Goal: Task Accomplishment & Management: Use online tool/utility

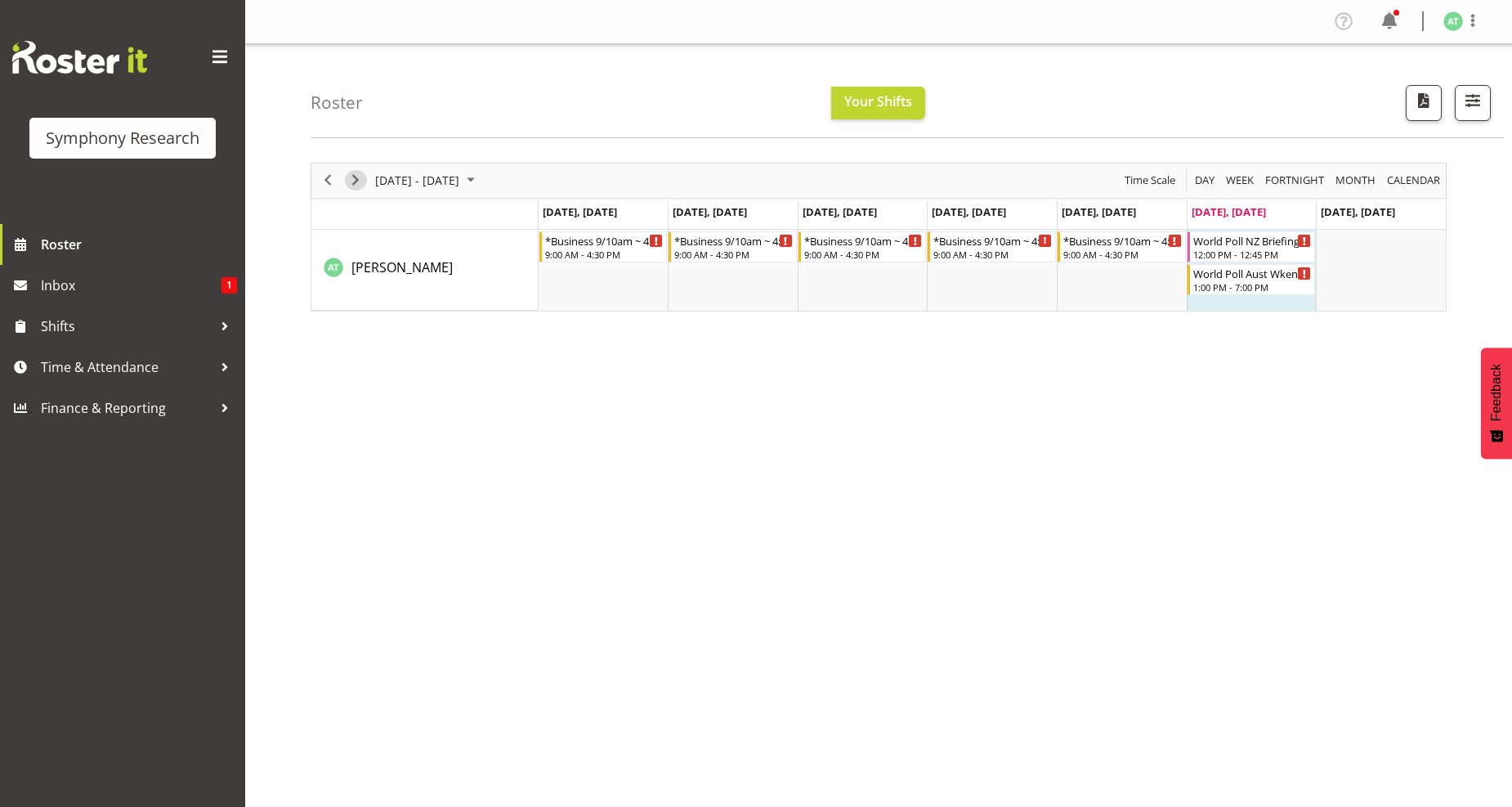
click at [360, 180] on span "Next" at bounding box center [356, 180] width 20 height 20
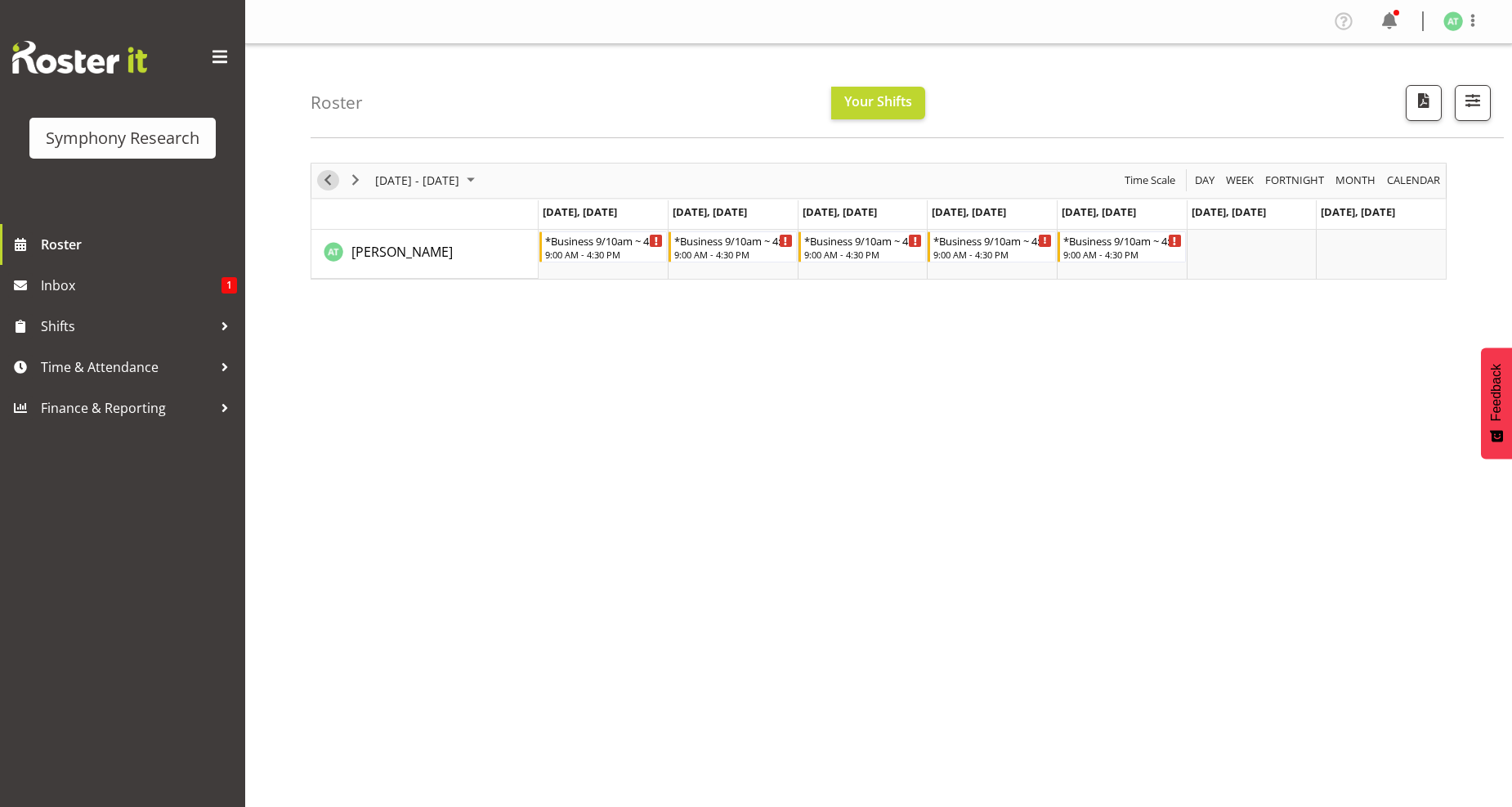
click at [330, 184] on span "Previous" at bounding box center [328, 180] width 20 height 20
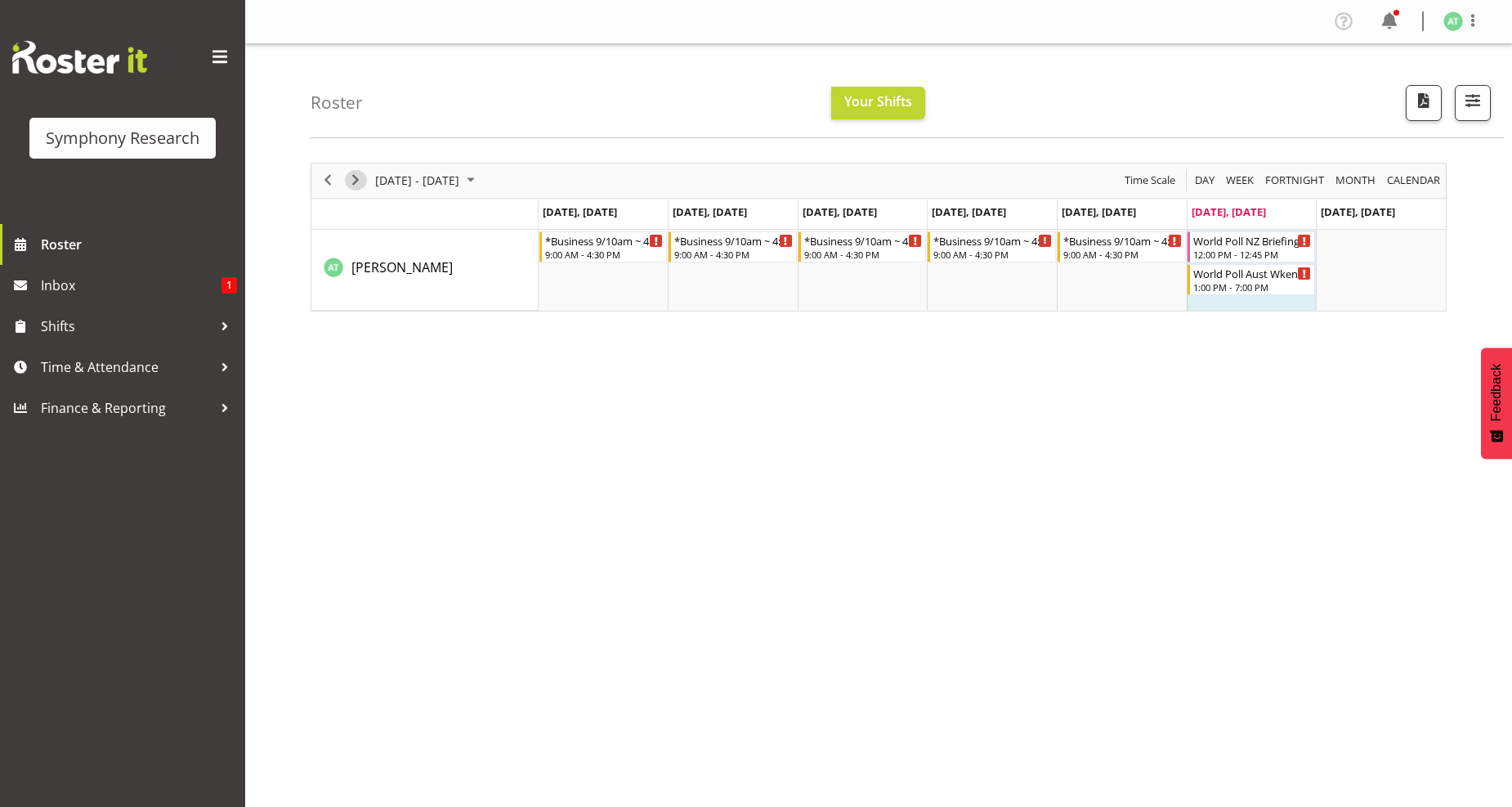
click at [358, 182] on span "Next" at bounding box center [356, 180] width 20 height 20
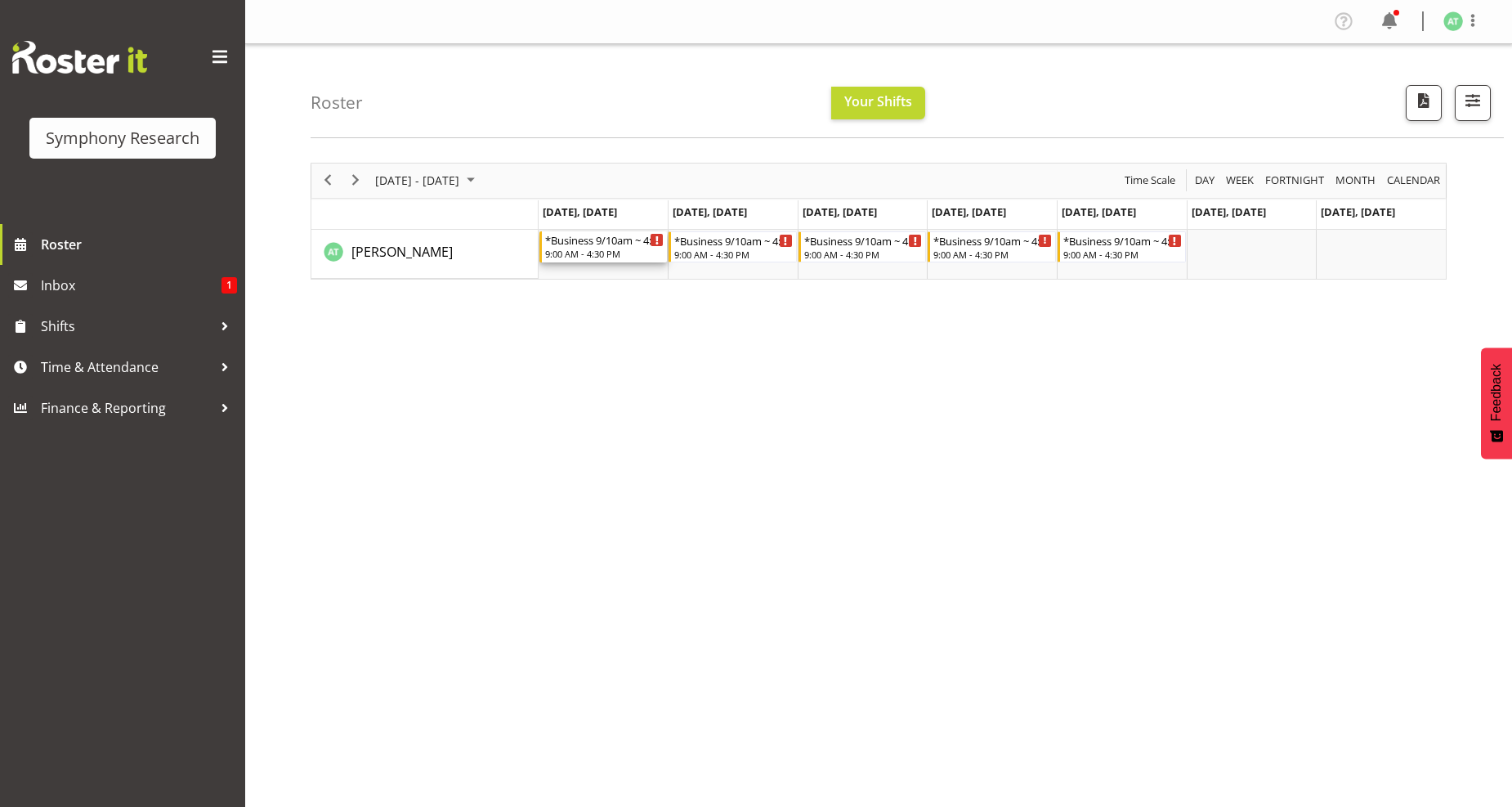
click at [571, 245] on div "*Business 9/10am ~ 4:30pm" at bounding box center [604, 240] width 119 height 16
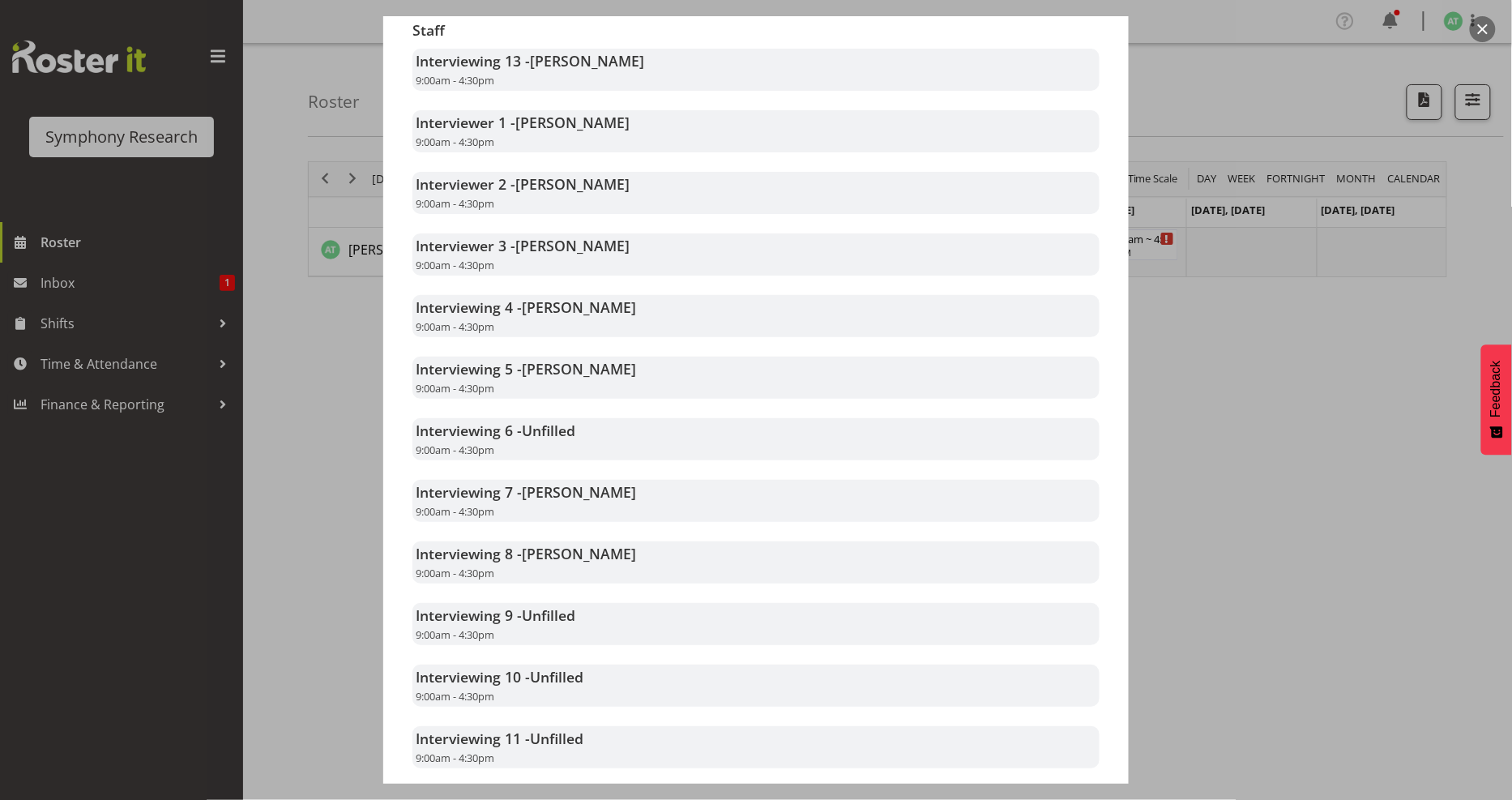
scroll to position [540, 0]
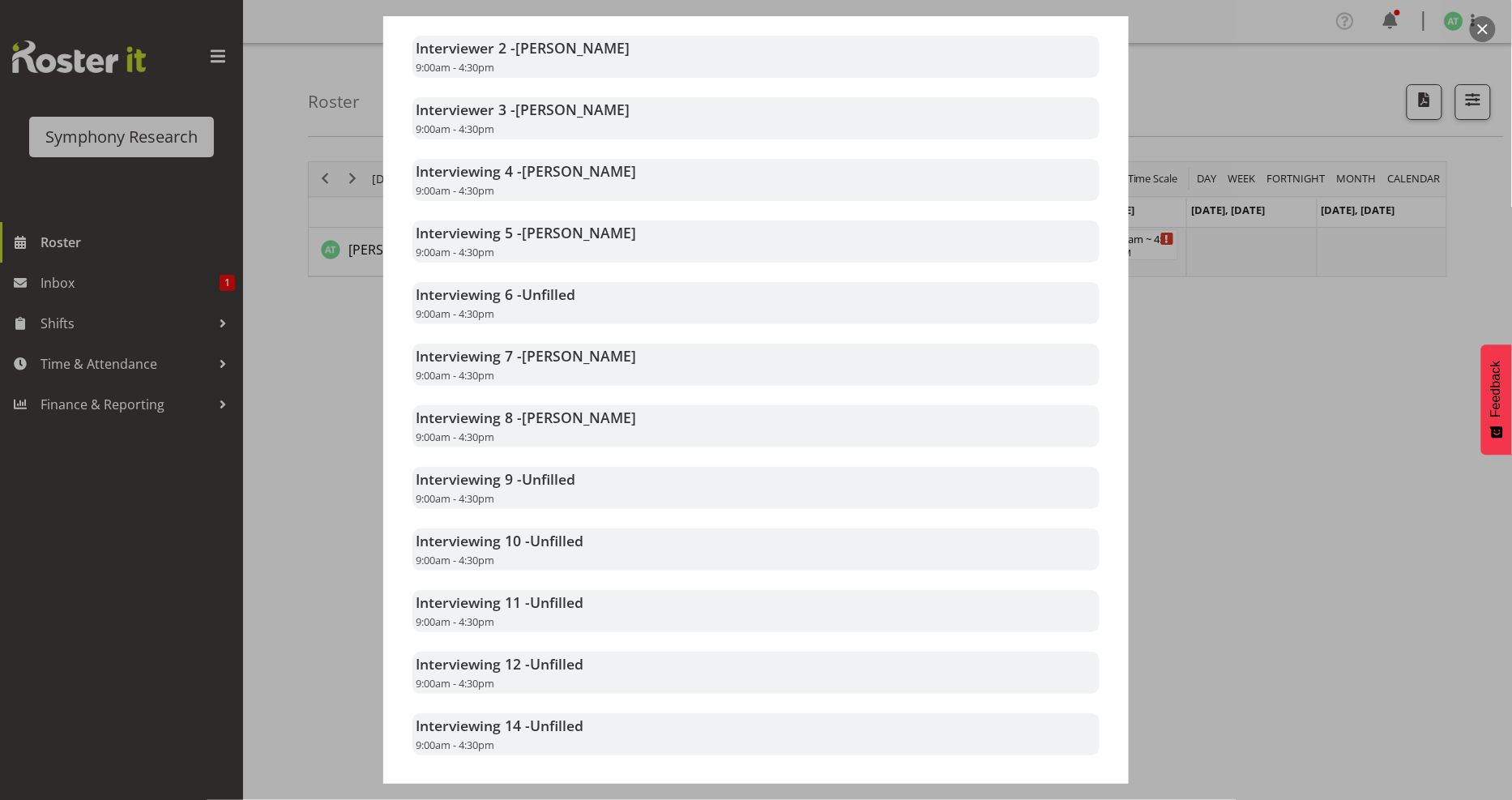
drag, startPoint x: 1310, startPoint y: 430, endPoint x: 1294, endPoint y: 420, distance: 18.9
click at [1309, 427] on div at bounding box center [756, 400] width 1512 height 800
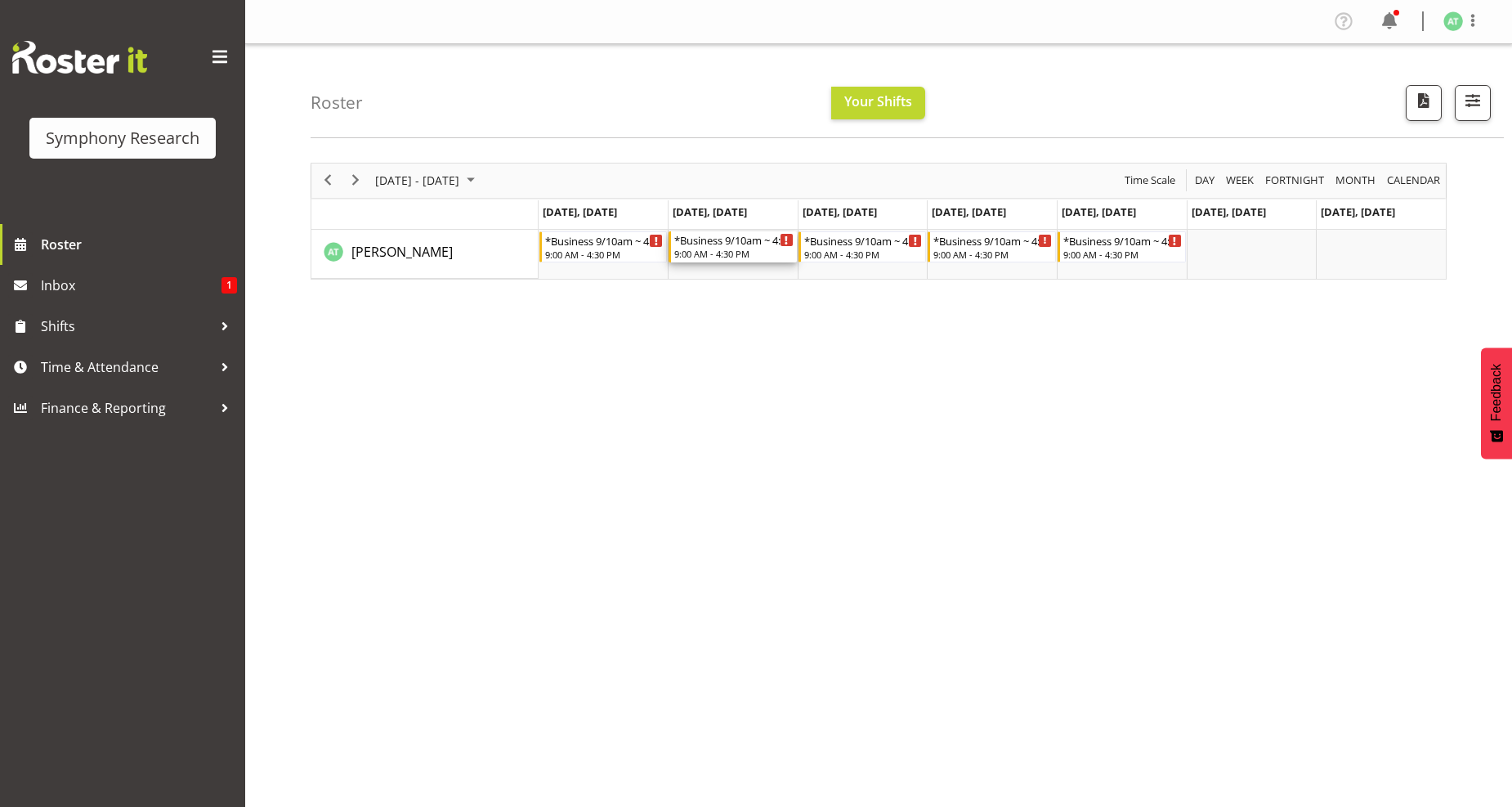
click at [722, 253] on div "9:00 AM - 4:30 PM" at bounding box center [734, 253] width 119 height 13
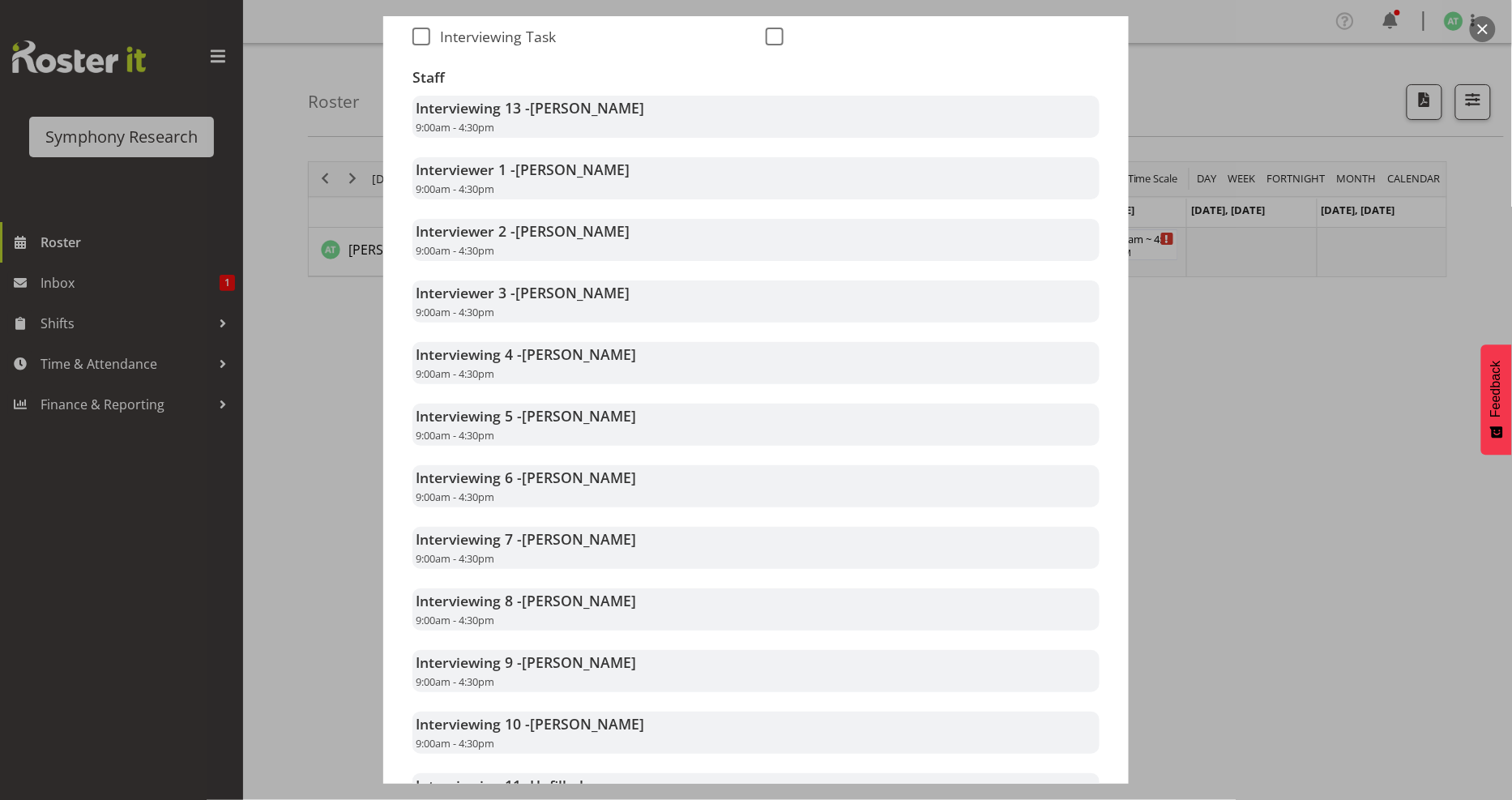
scroll to position [256, 0]
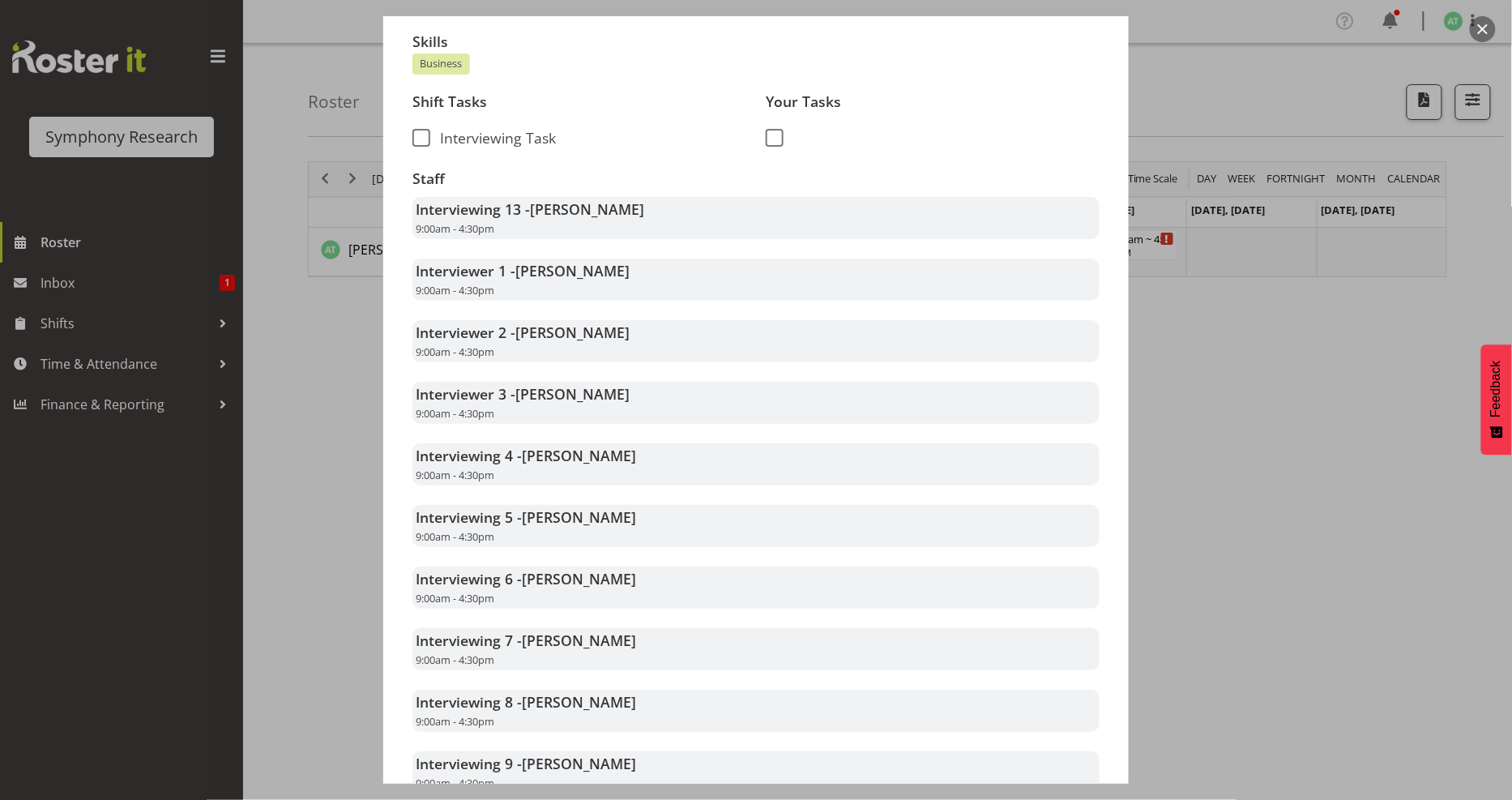
click at [1235, 368] on div at bounding box center [756, 400] width 1512 height 800
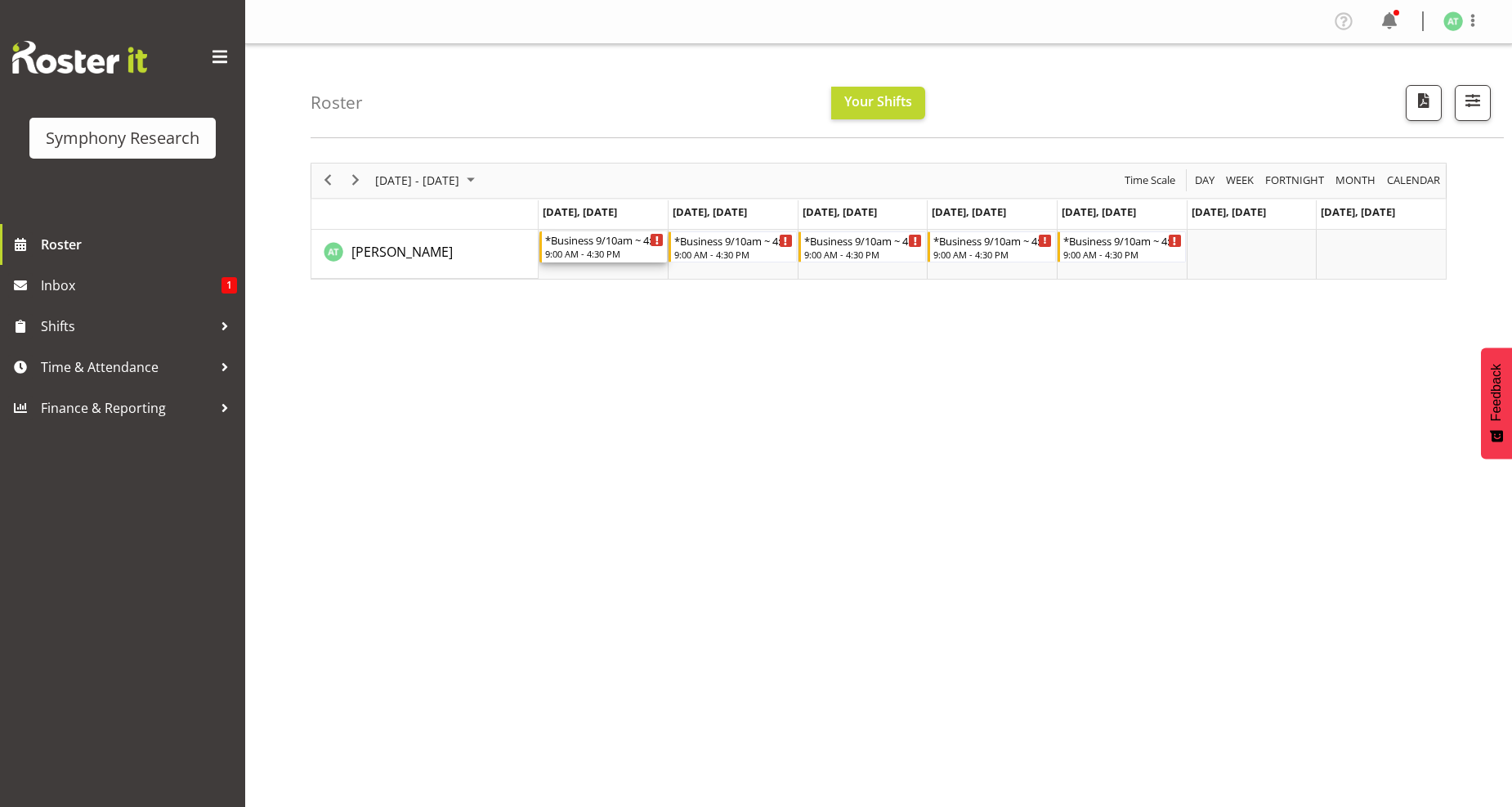
click at [573, 250] on div "9:00 AM - 4:30 PM" at bounding box center [604, 253] width 119 height 13
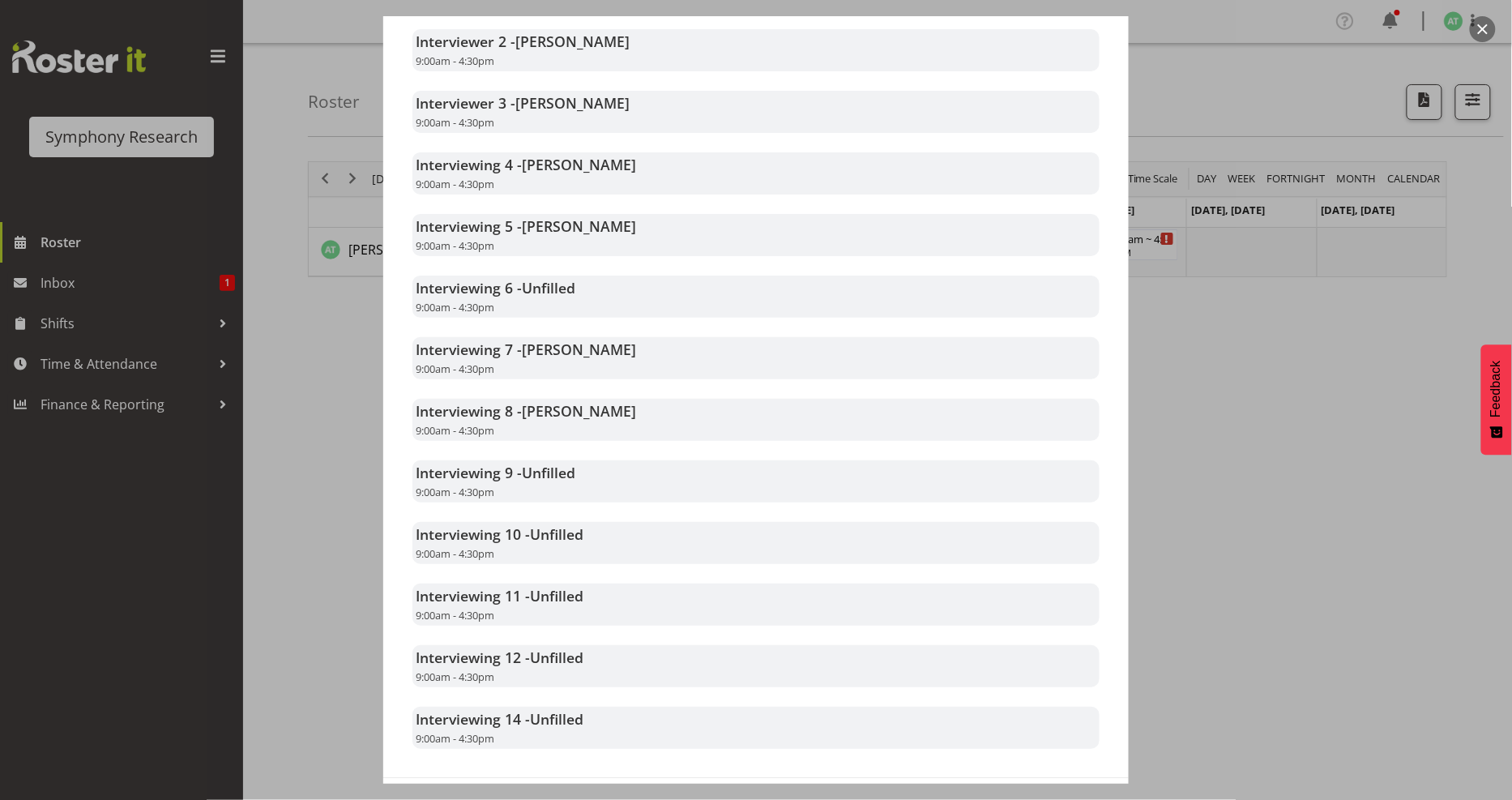
scroll to position [616, 0]
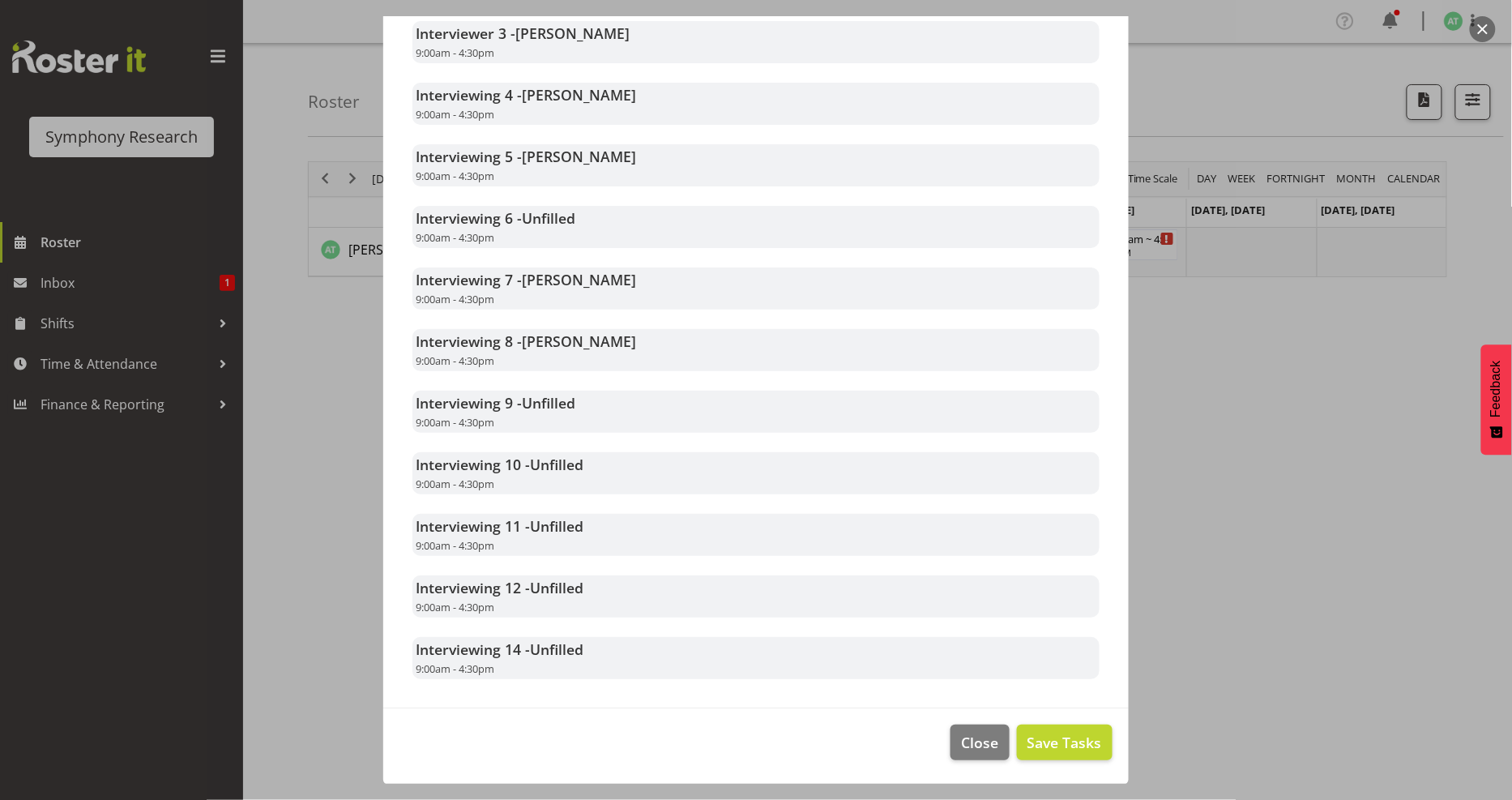
click at [1225, 330] on div at bounding box center [756, 400] width 1512 height 800
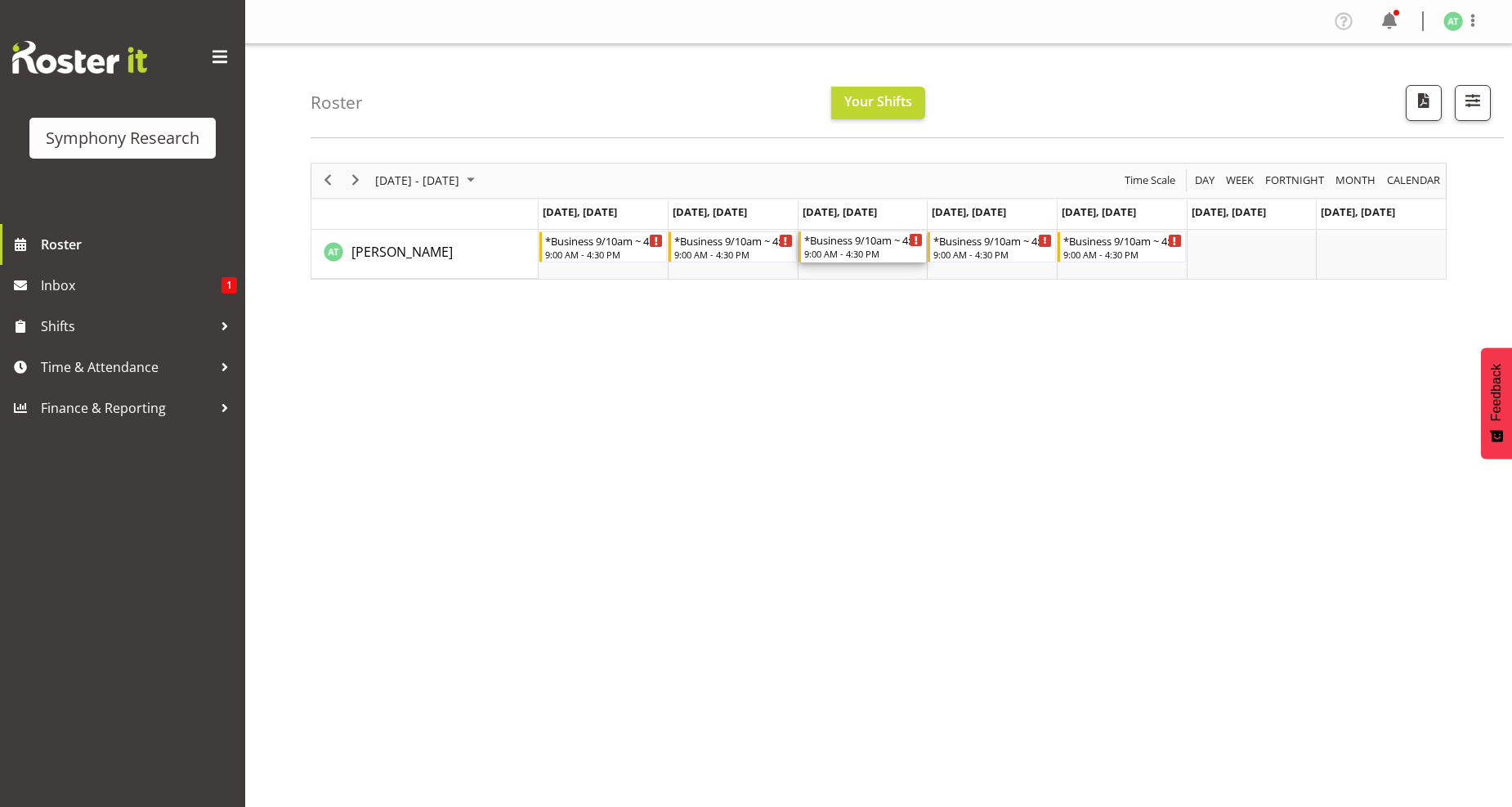
click at [866, 243] on div "*Business 9/10am ~ 4:30pm" at bounding box center [863, 240] width 119 height 16
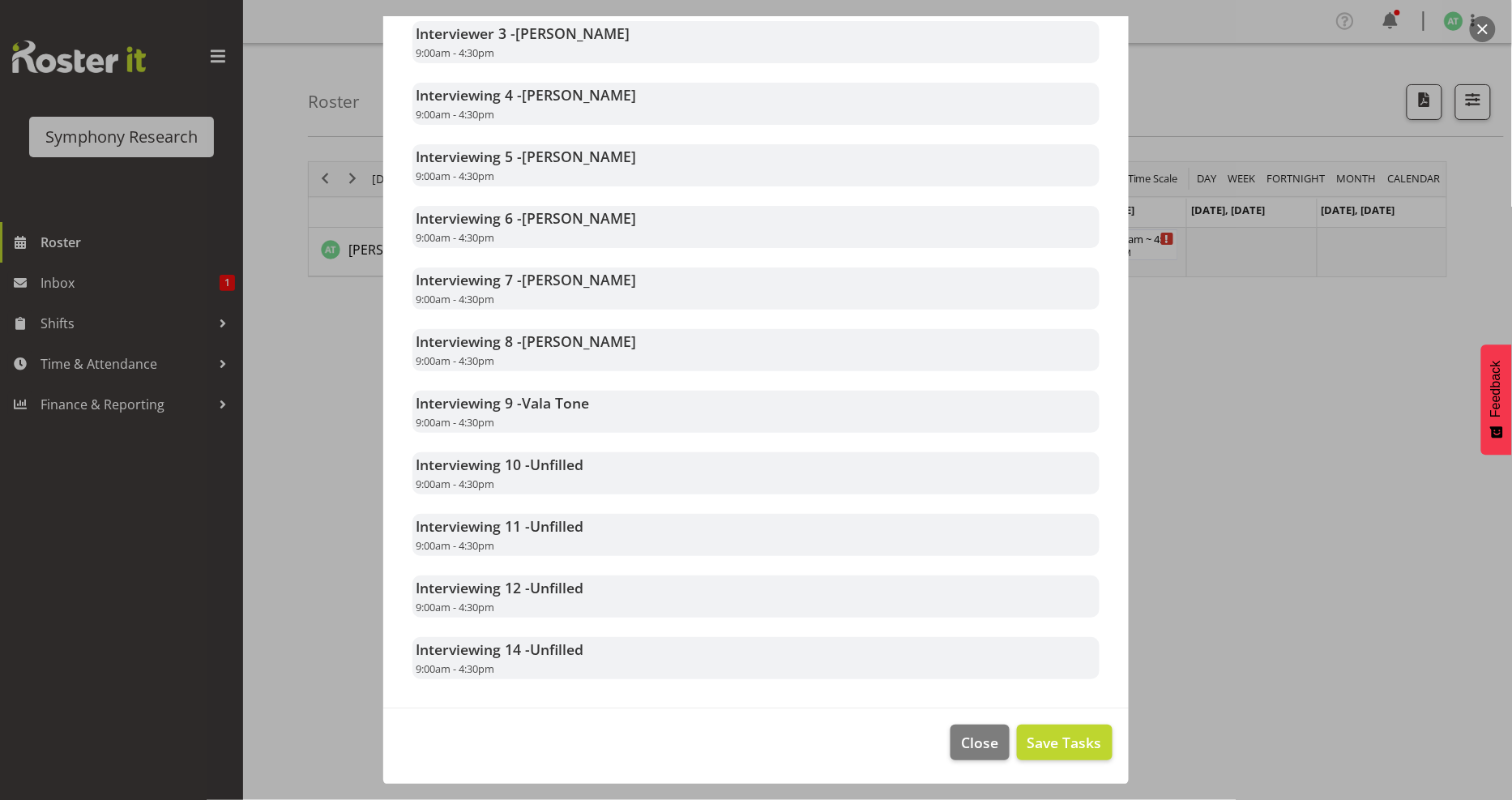
click at [1421, 399] on div at bounding box center [756, 400] width 1512 height 800
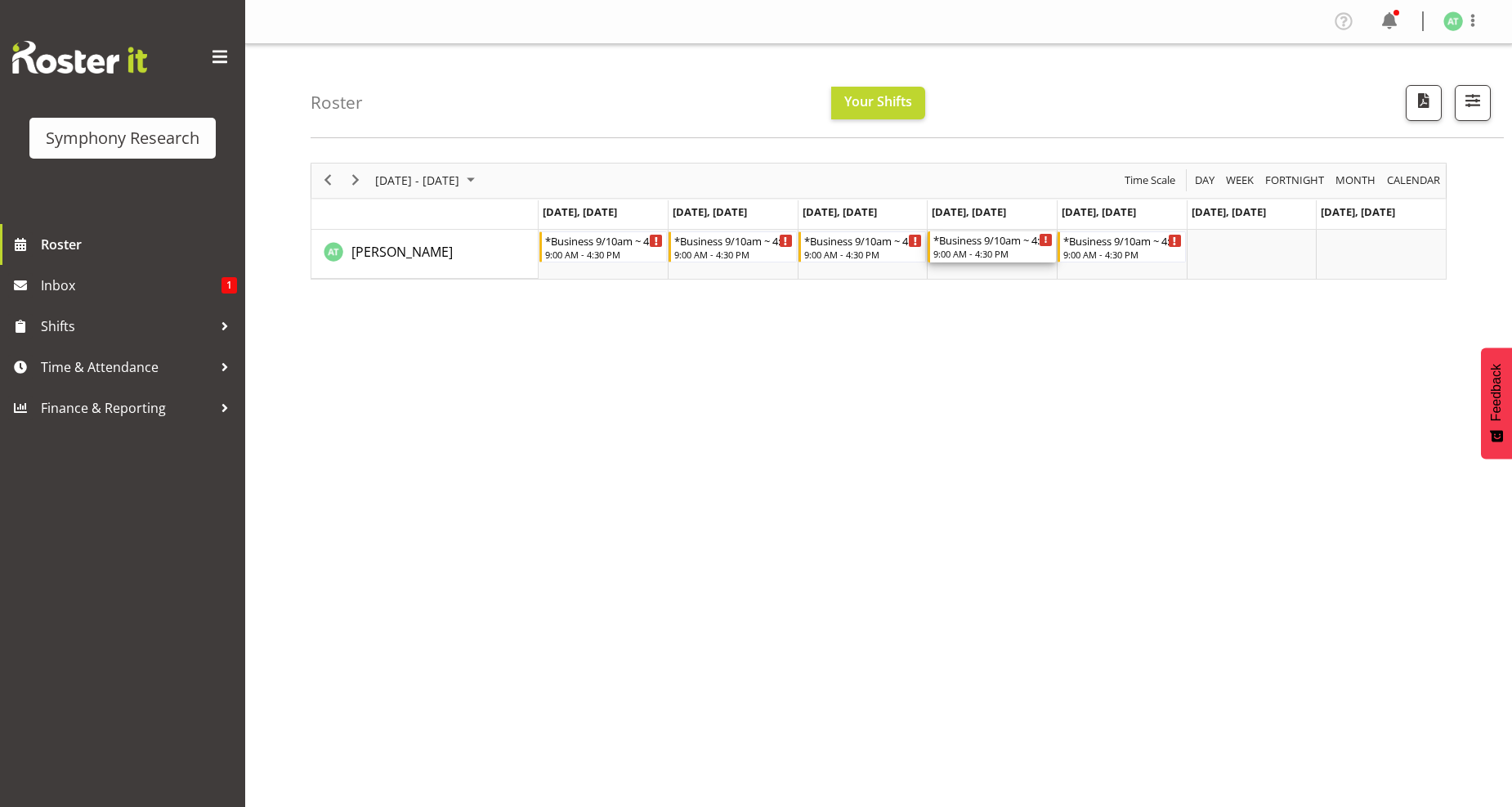
click at [985, 251] on div "9:00 AM - 4:30 PM" at bounding box center [992, 253] width 119 height 13
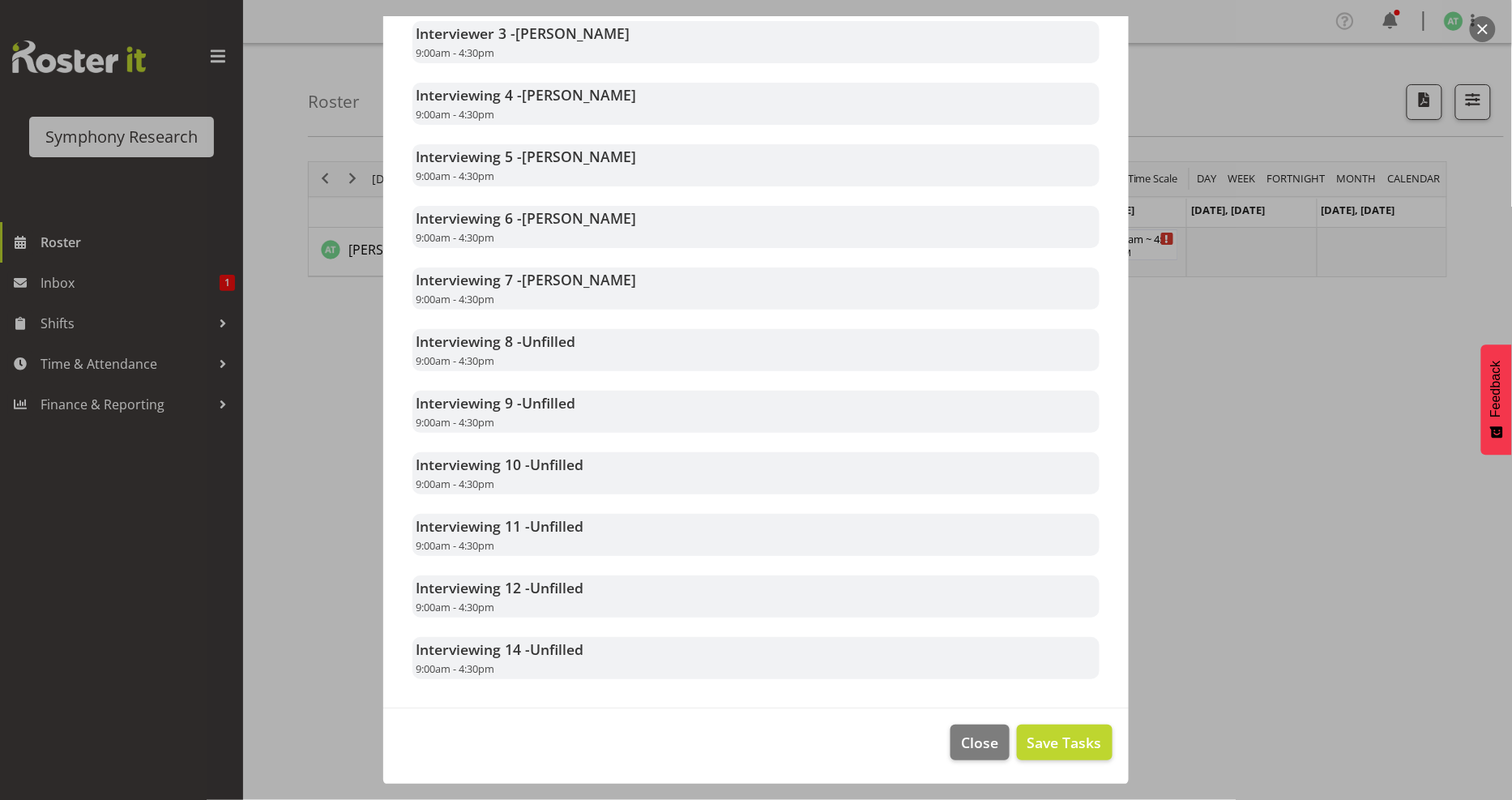
click at [1250, 355] on div at bounding box center [756, 400] width 1512 height 800
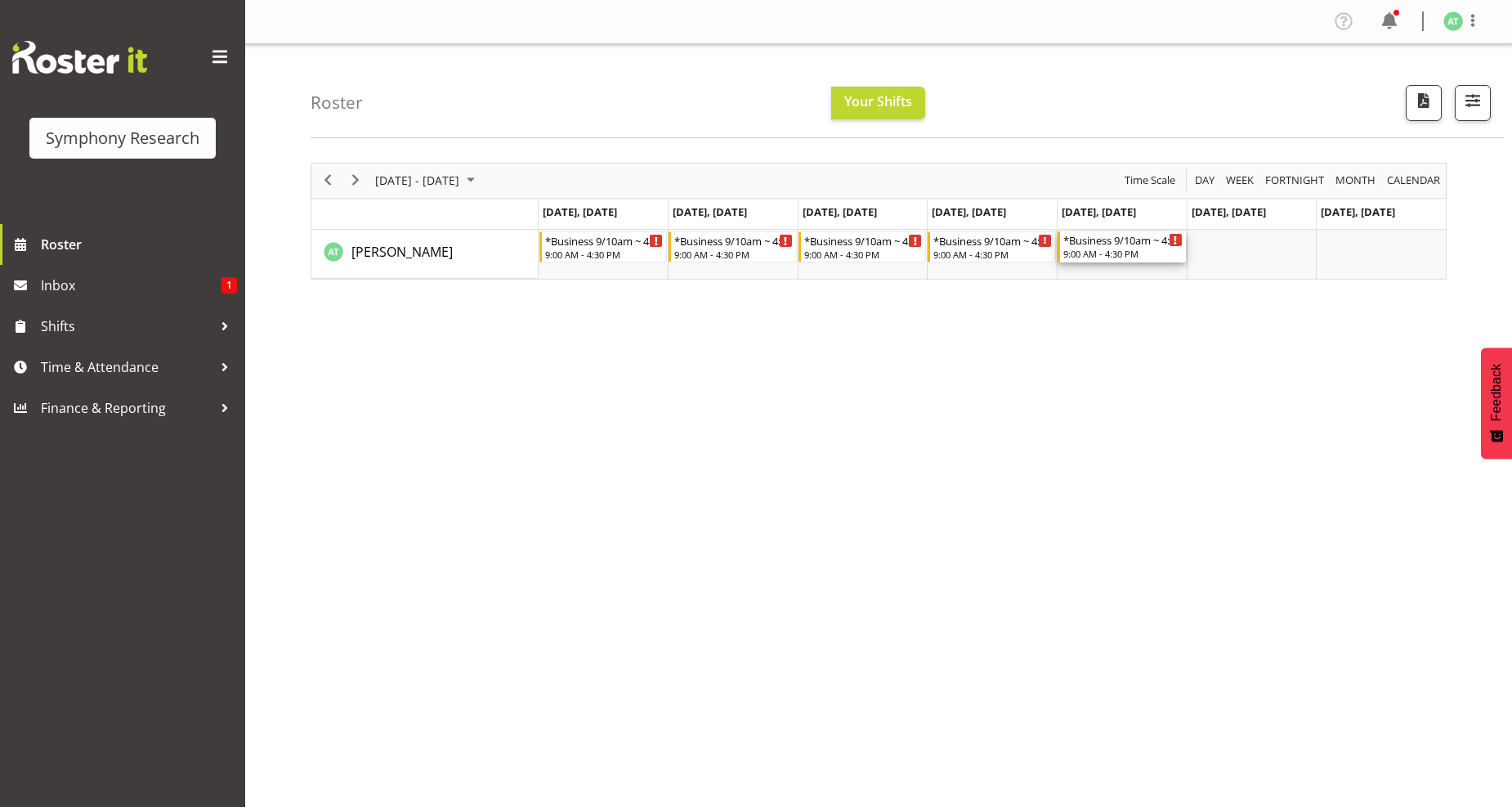
click at [1097, 251] on div "9:00 AM - 4:30 PM" at bounding box center [1122, 253] width 119 height 13
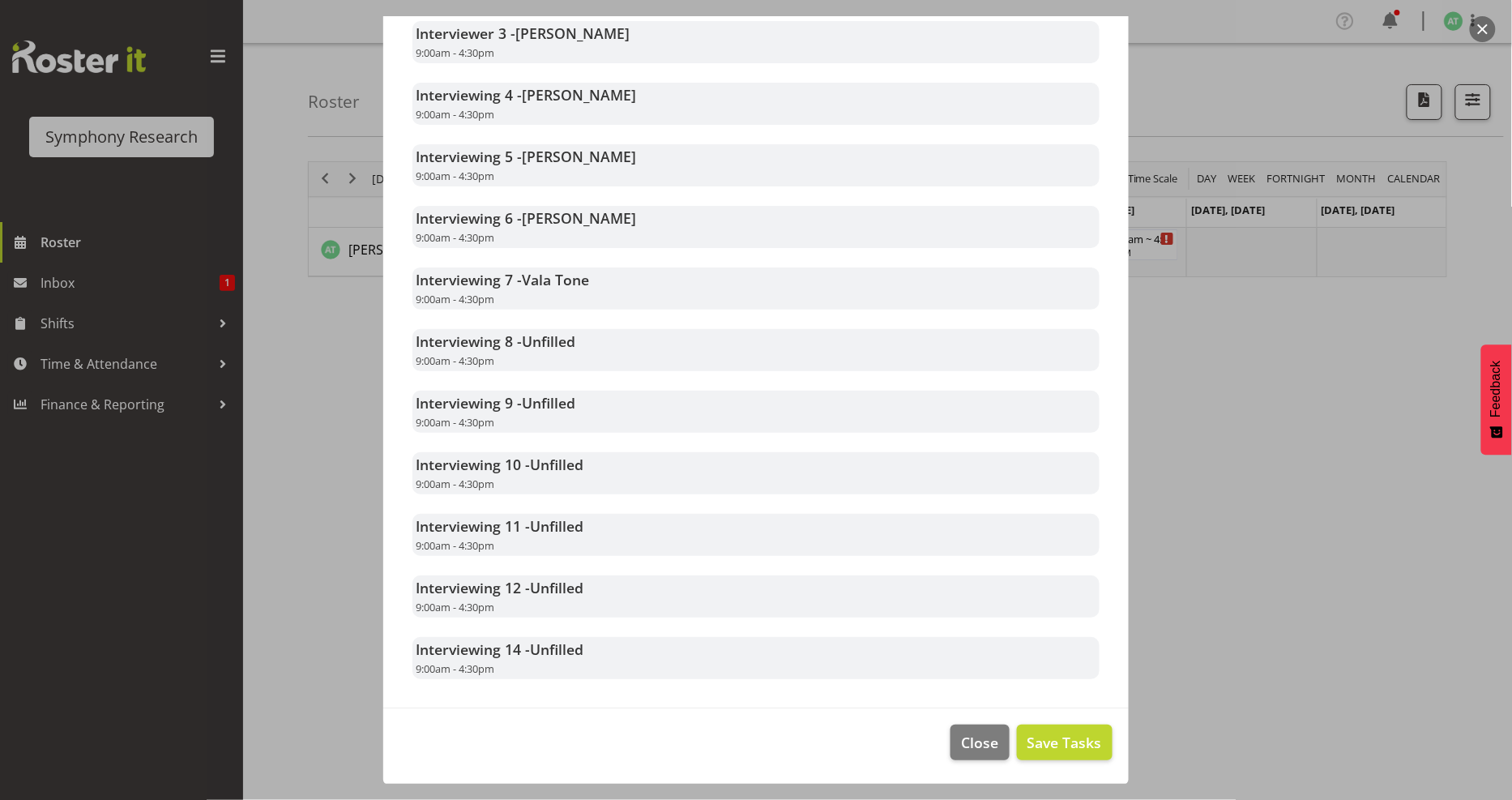
click at [1288, 398] on div at bounding box center [756, 400] width 1512 height 800
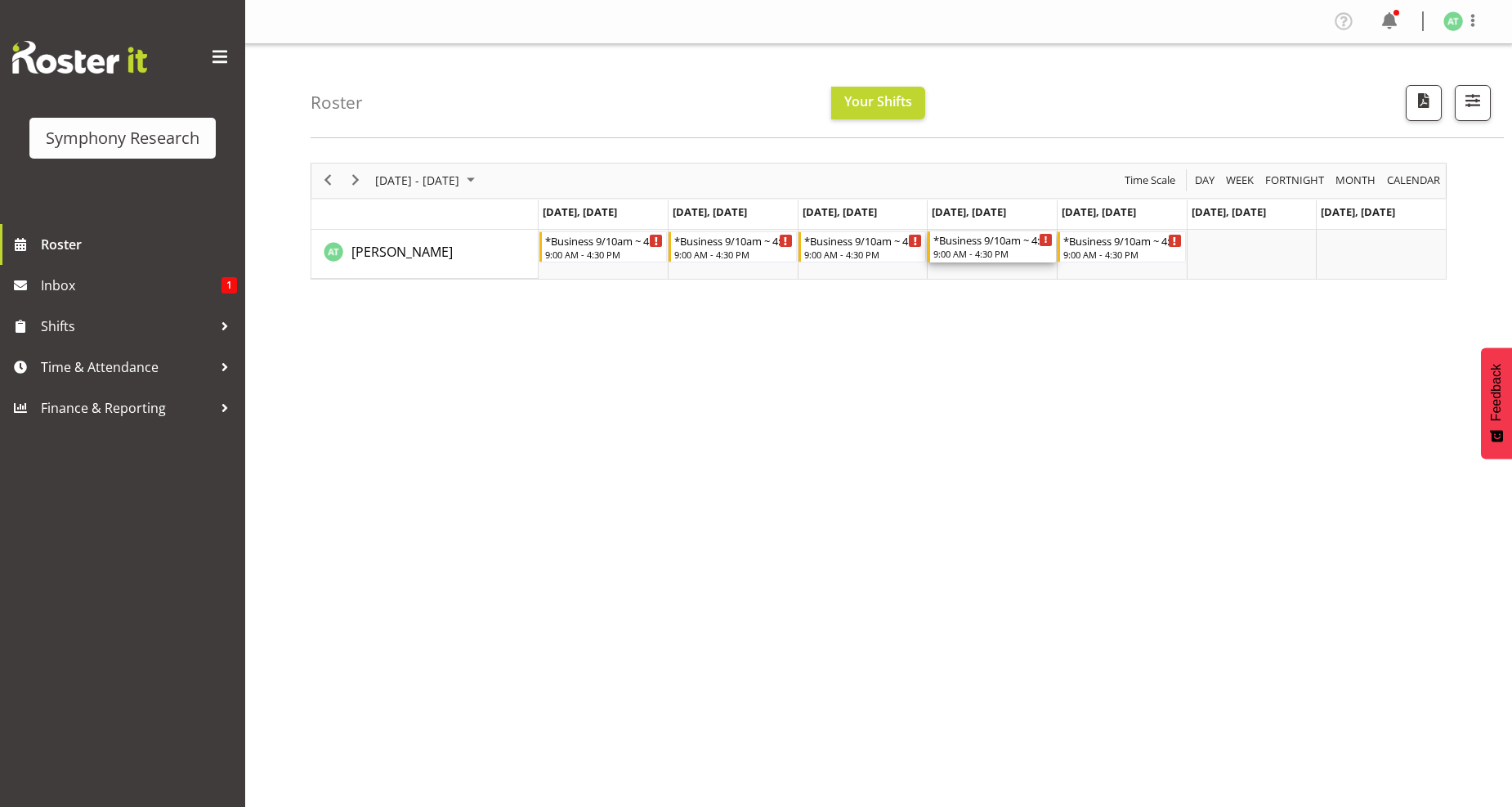
click at [994, 257] on div "9:00 AM - 4:30 PM" at bounding box center [992, 253] width 119 height 13
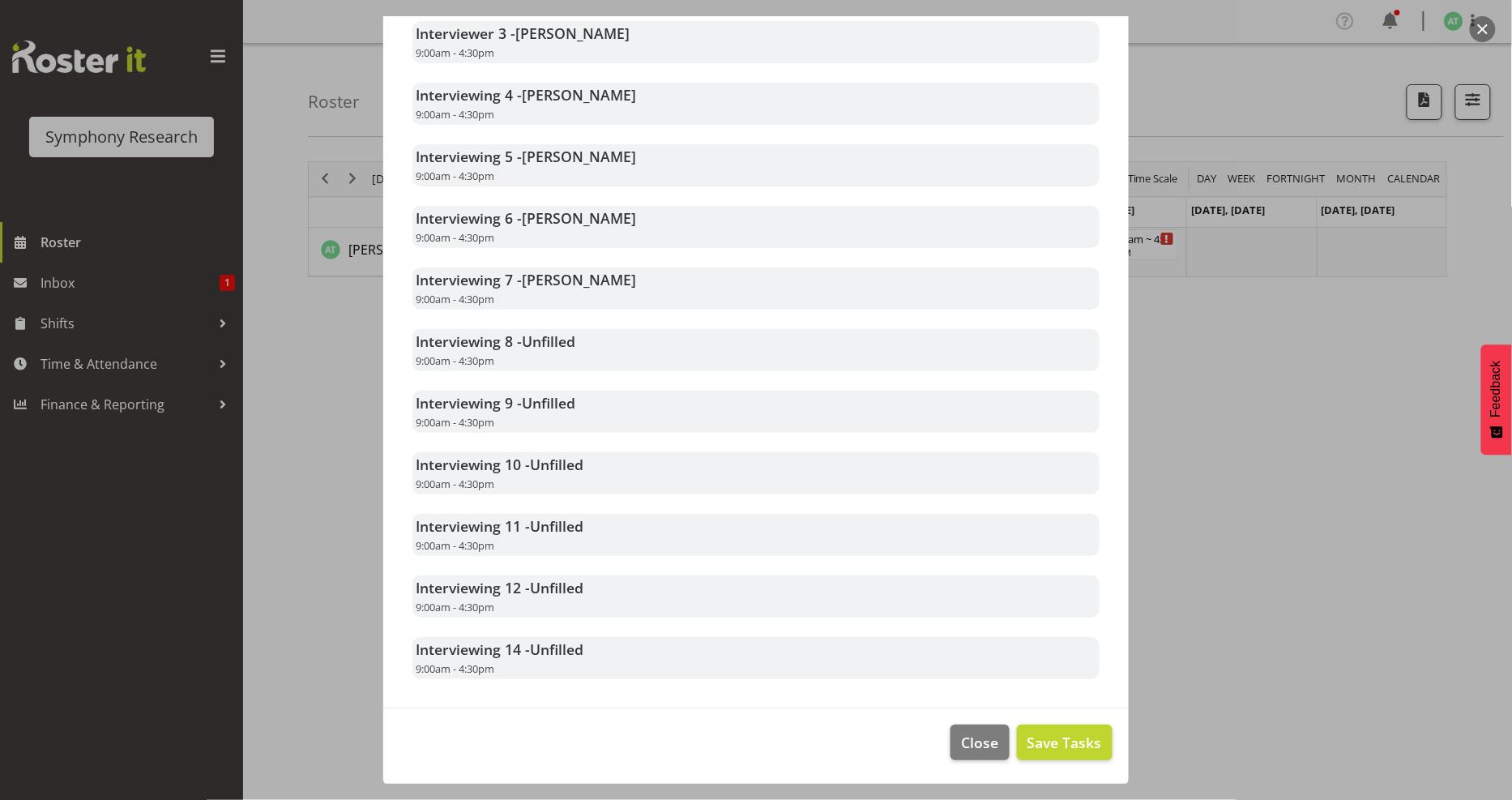
click at [1322, 464] on div at bounding box center [756, 400] width 1512 height 800
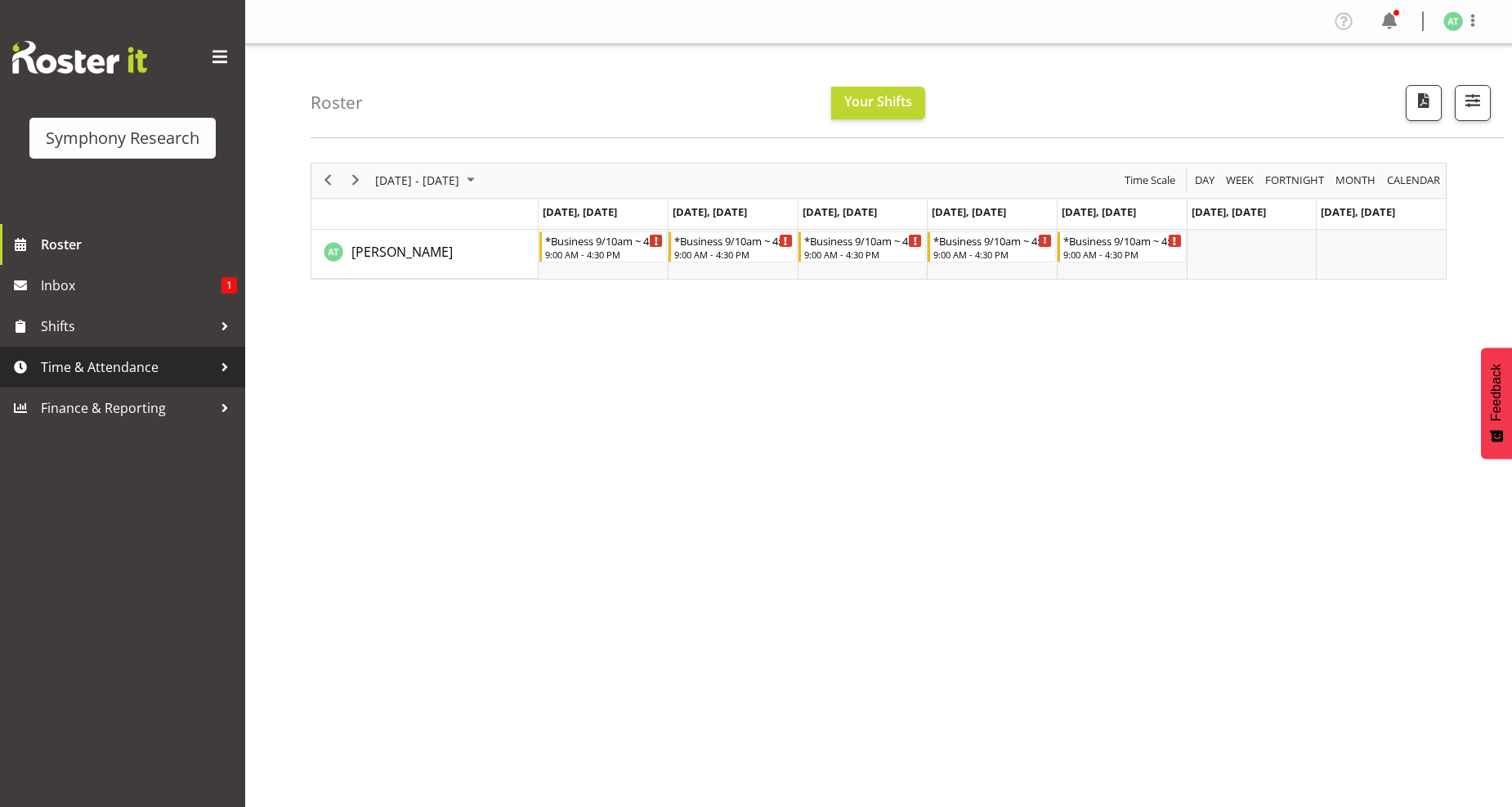
click at [140, 363] on span "Time & Attendance" at bounding box center [127, 367] width 171 height 25
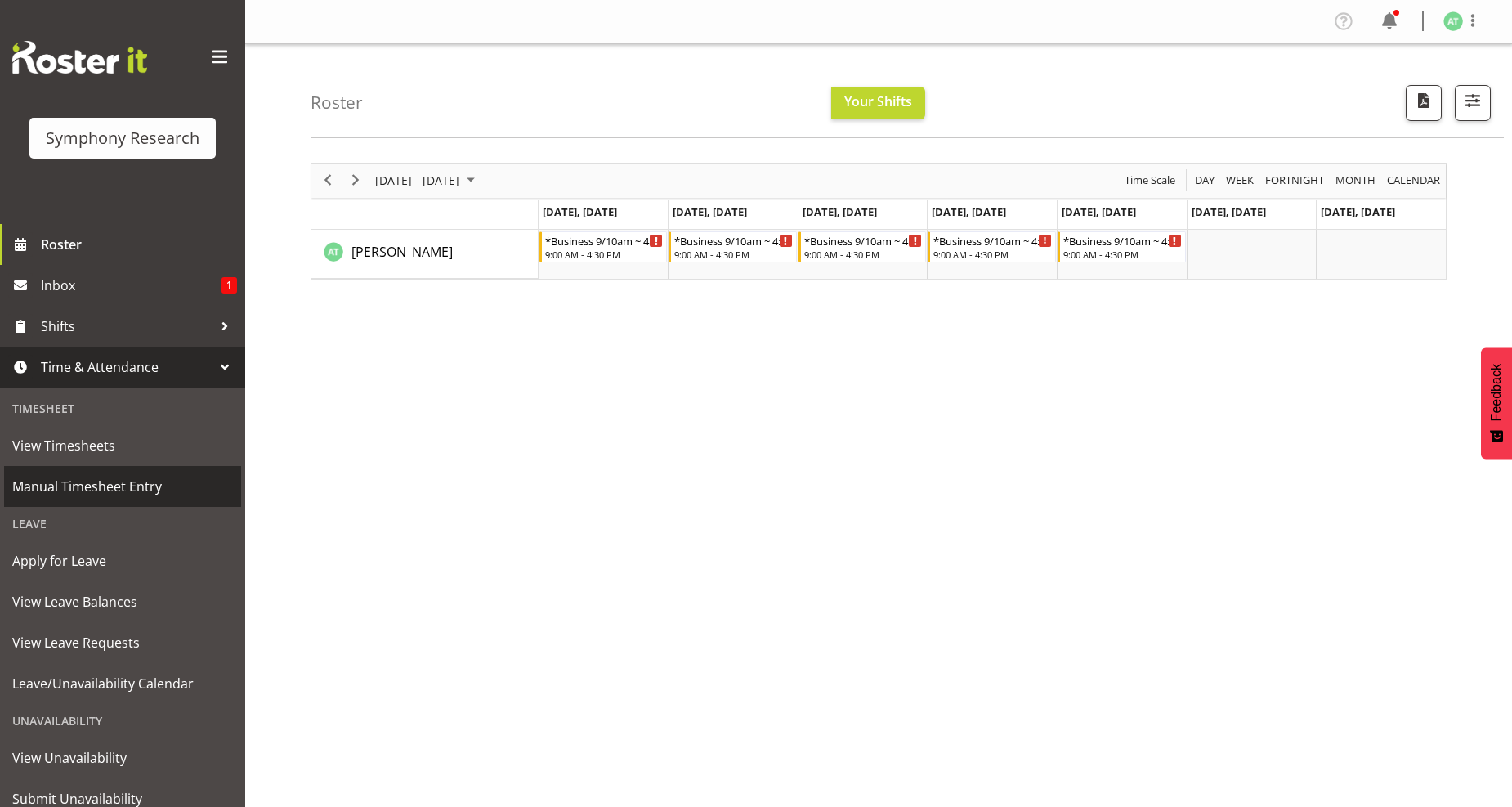
drag, startPoint x: 112, startPoint y: 484, endPoint x: 107, endPoint y: 473, distance: 12.1
click at [116, 483] on span "Manual Timesheet Entry" at bounding box center [122, 486] width 220 height 25
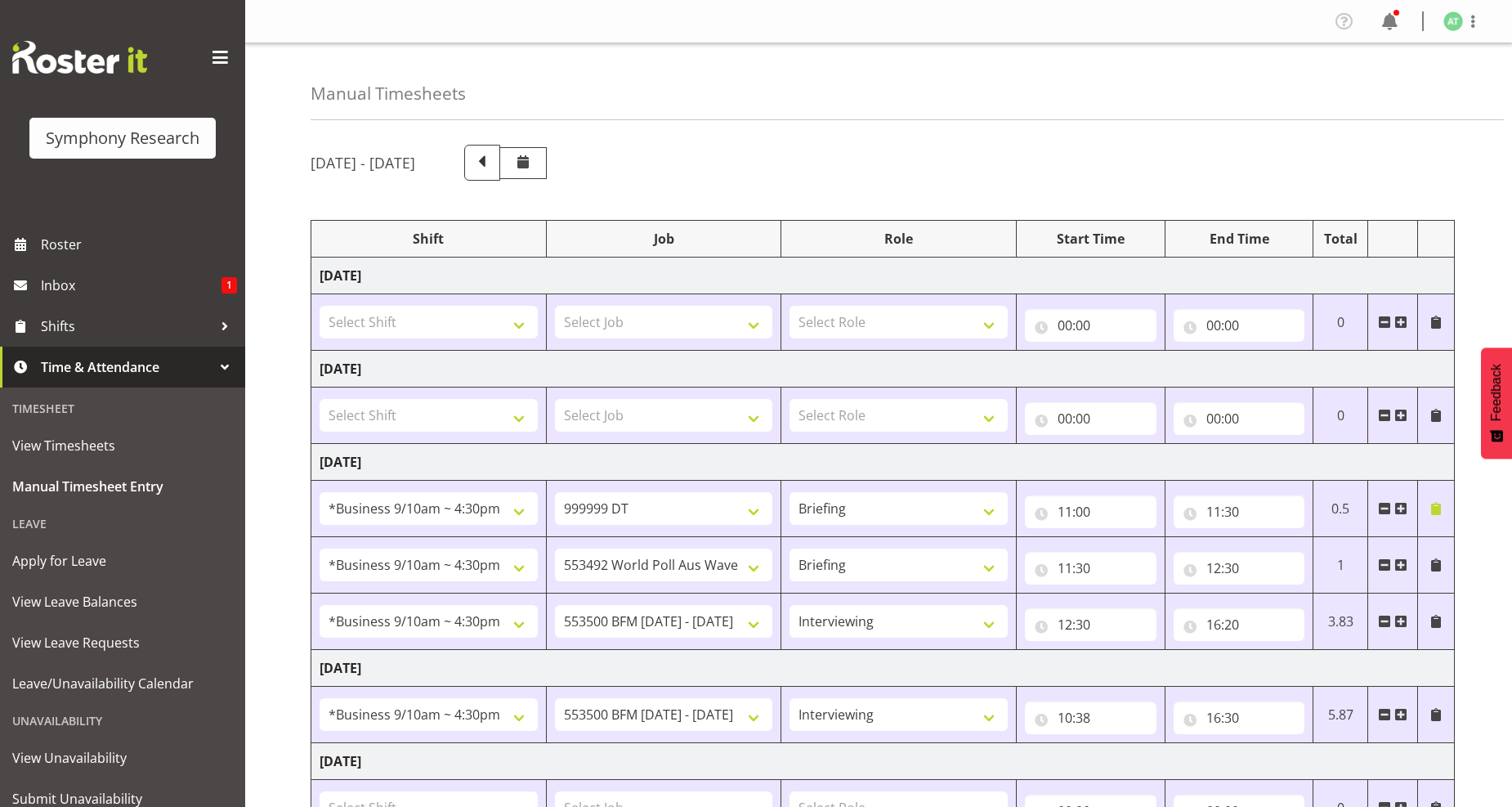
select select "26078"
select select "760"
select select "26078"
select select "10499"
select select "26078"
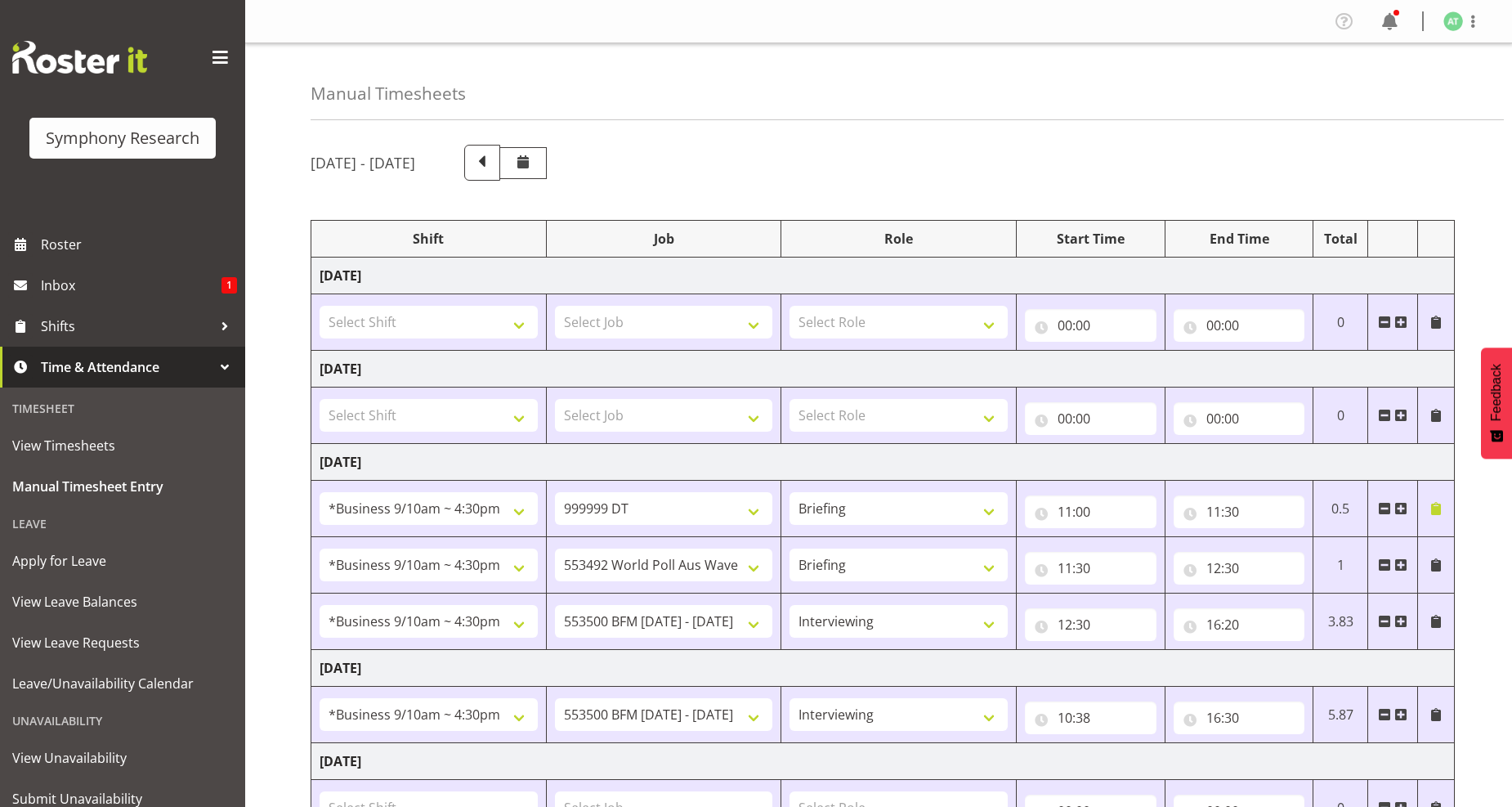
select select "10242"
select select "47"
select select "26078"
select select "10242"
select select "47"
